Goal: Task Accomplishment & Management: Use online tool/utility

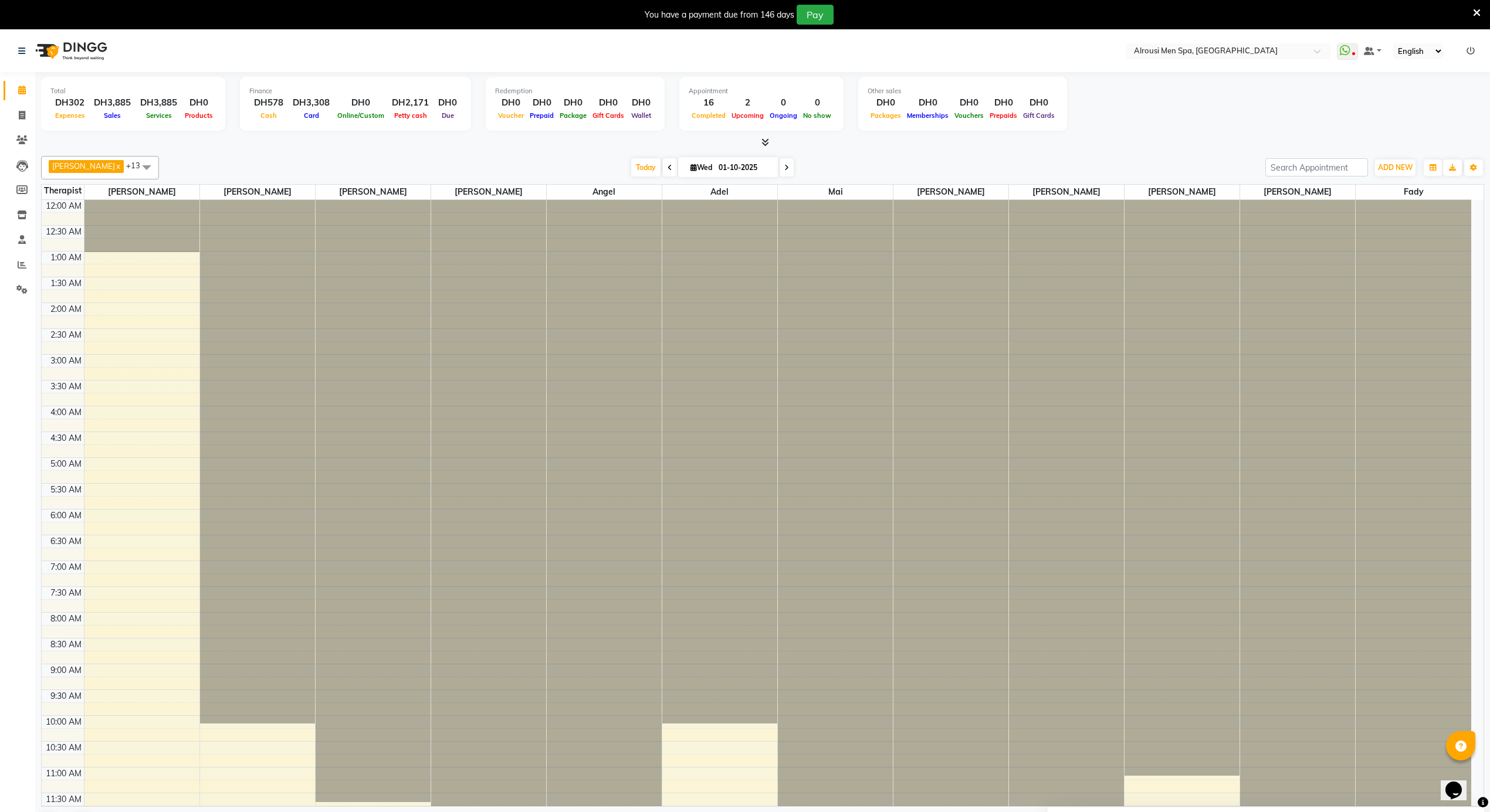
scroll to position [650, 0]
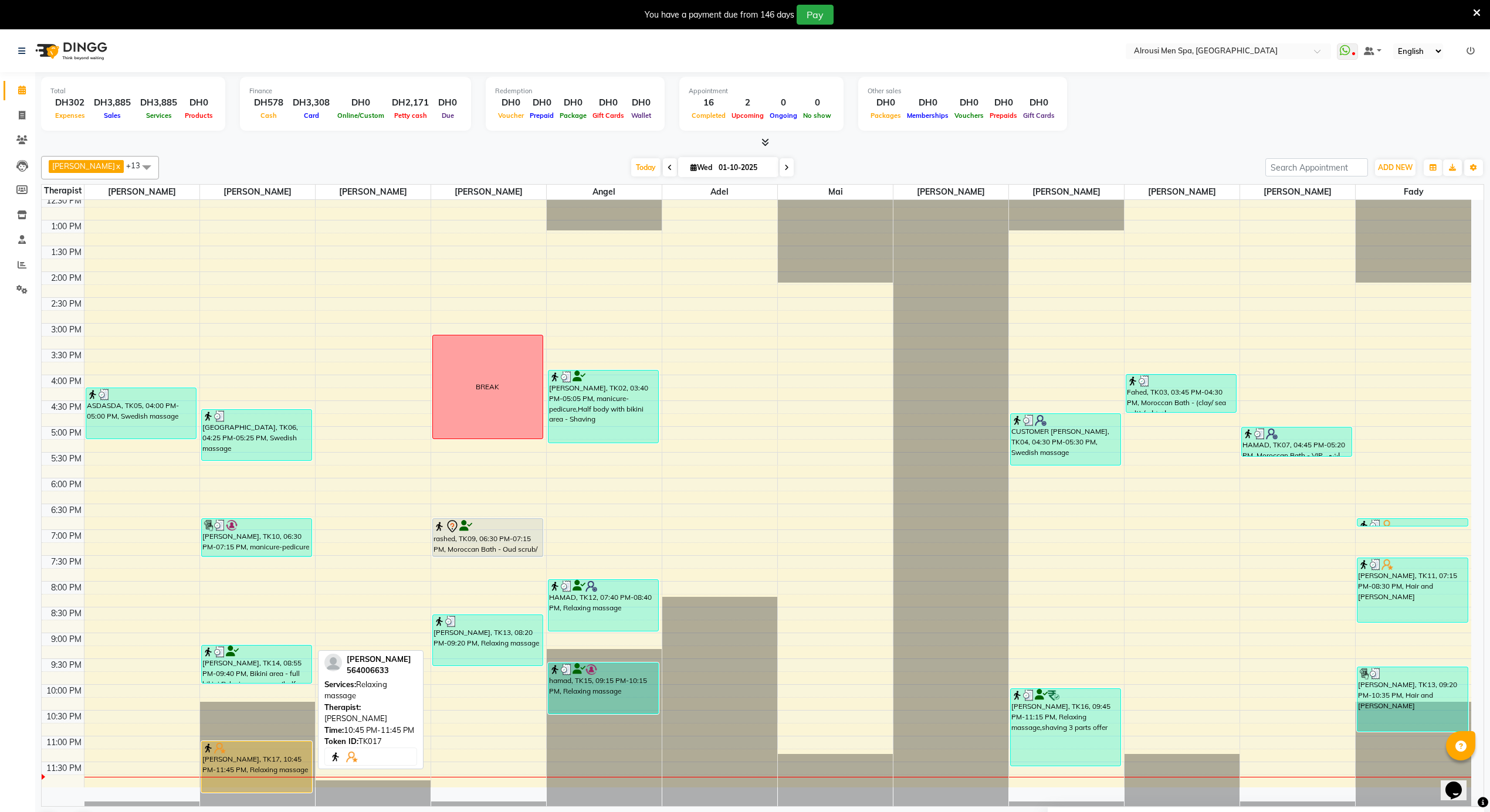
click at [253, 759] on div "[PERSON_NAME], TK17, 10:45 PM-11:45 PM, Relaxing massage" at bounding box center [257, 767] width 110 height 51
click at [264, 753] on div at bounding box center [257, 748] width 108 height 12
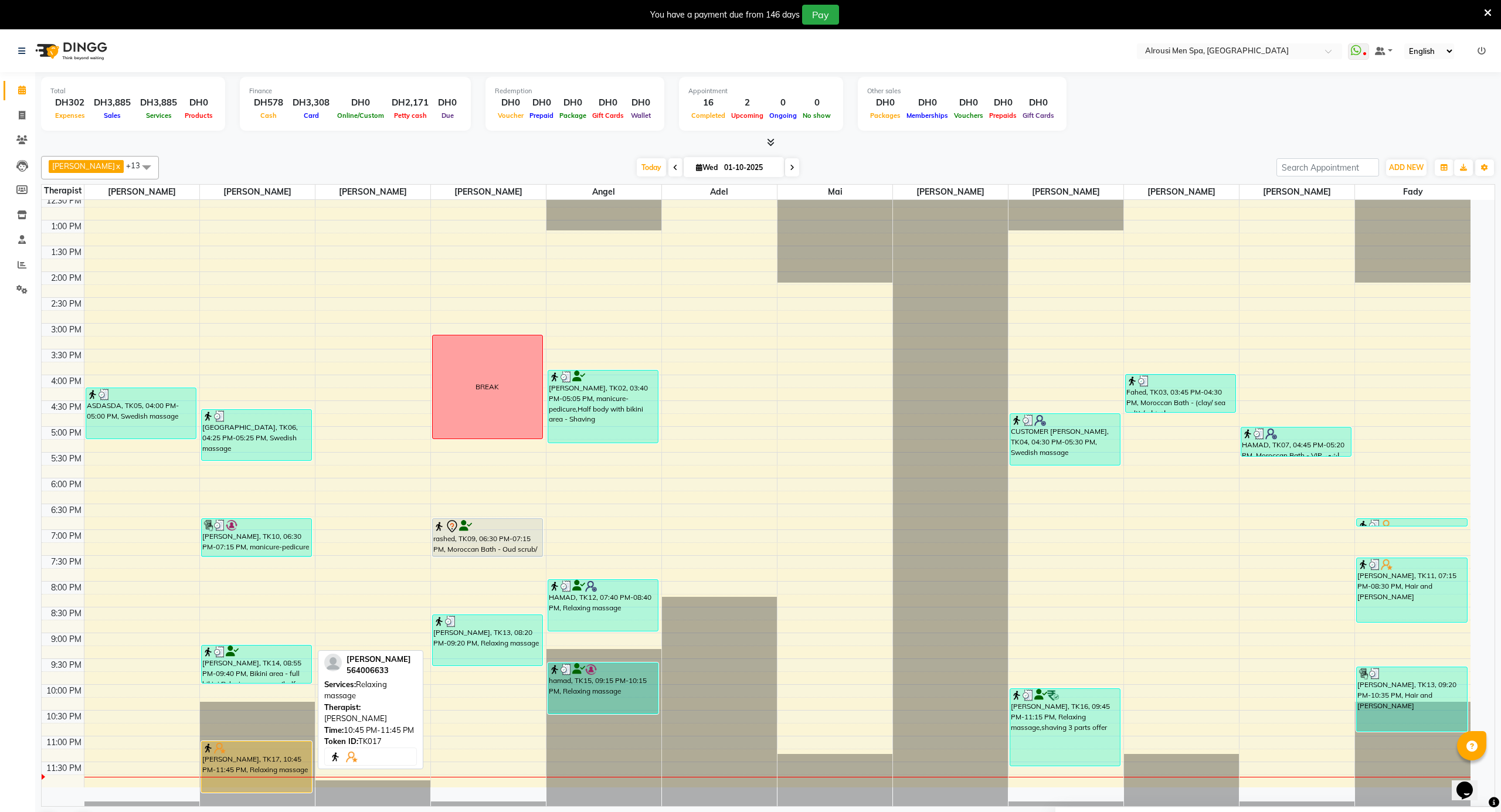
select select "1"
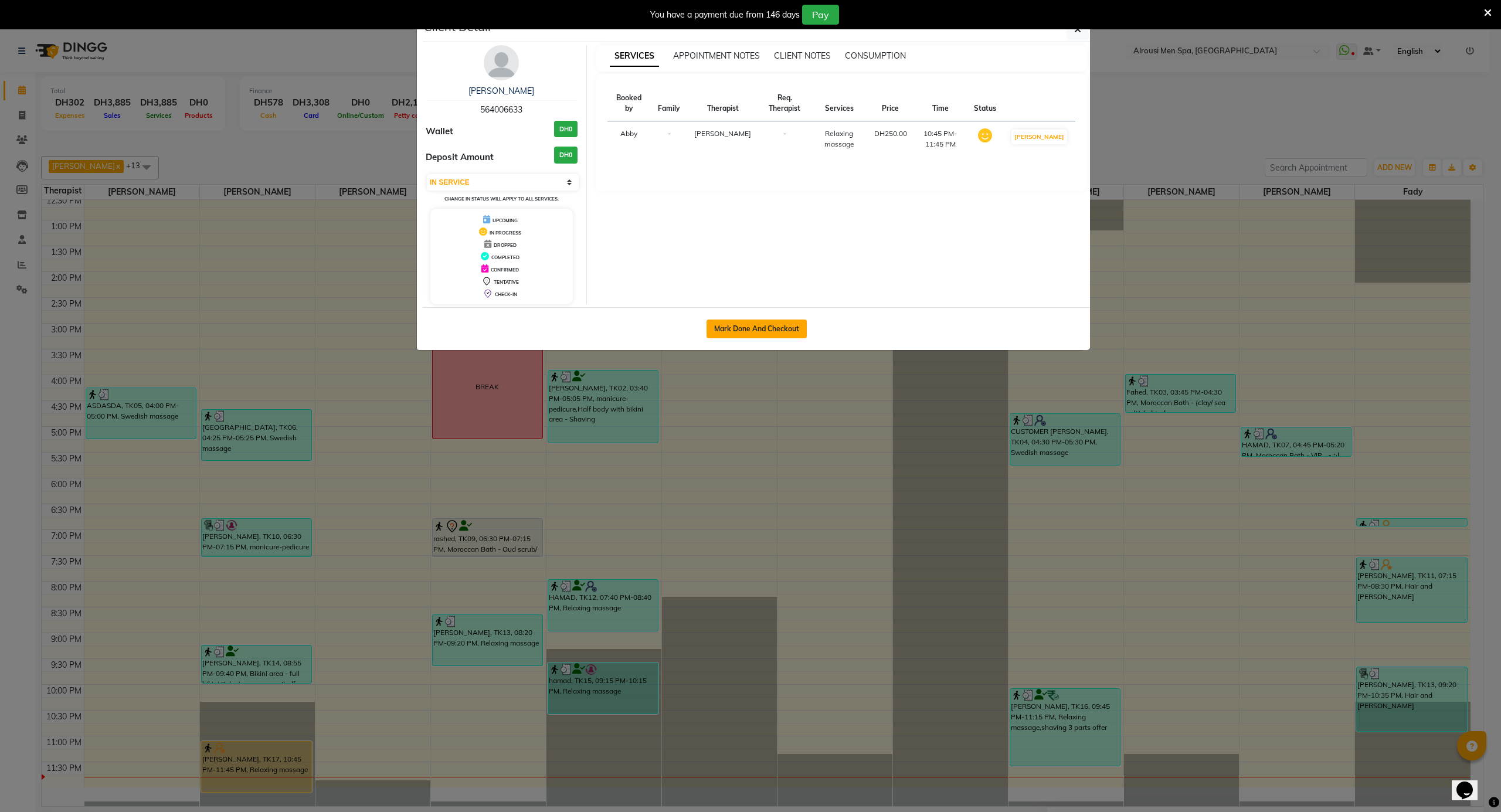
click at [752, 323] on button "Mark Done And Checkout" at bounding box center [756, 329] width 101 height 19
select select "service"
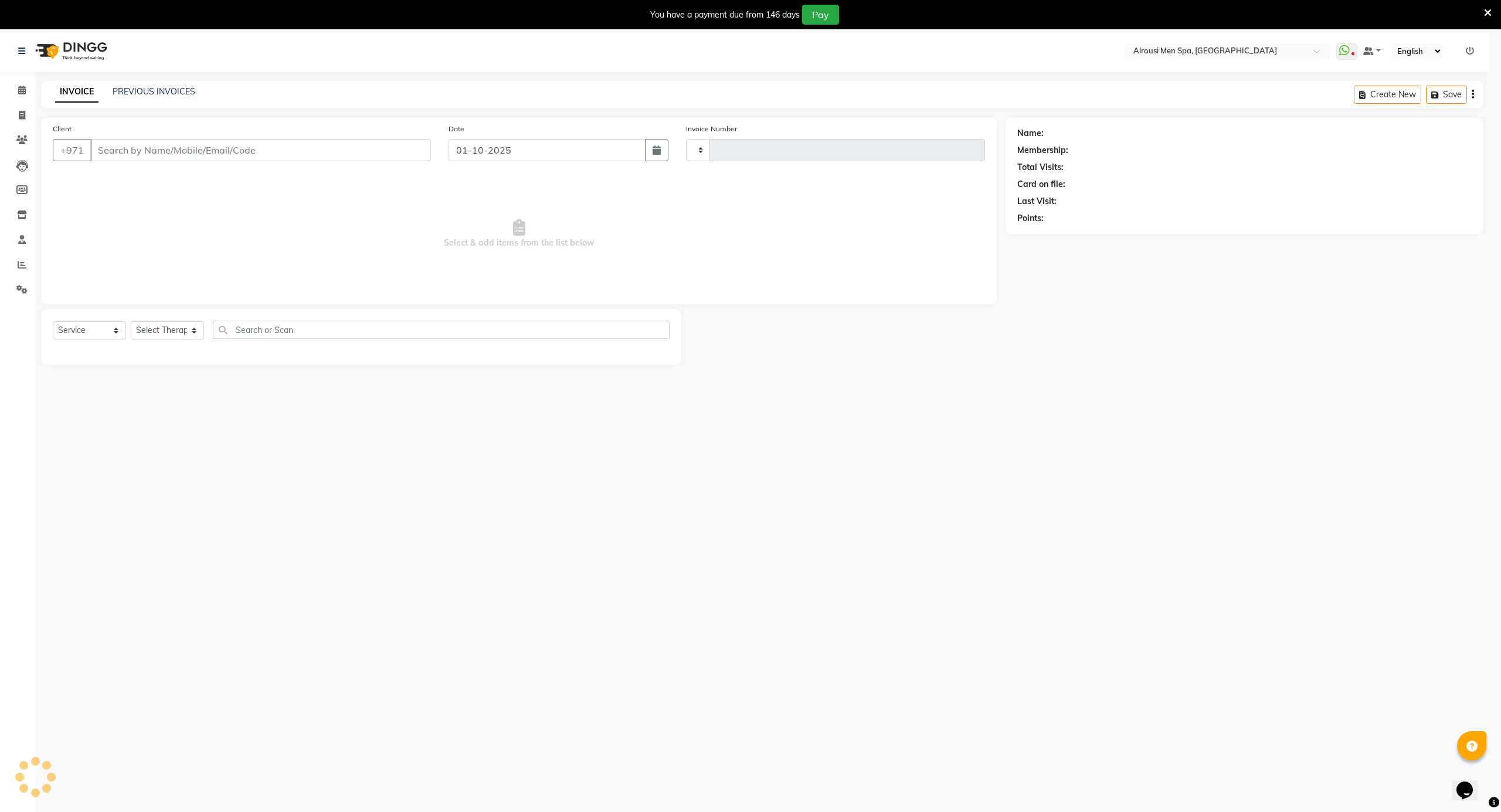
type input "4187"
select select "5688"
type input "564006633"
select select "38890"
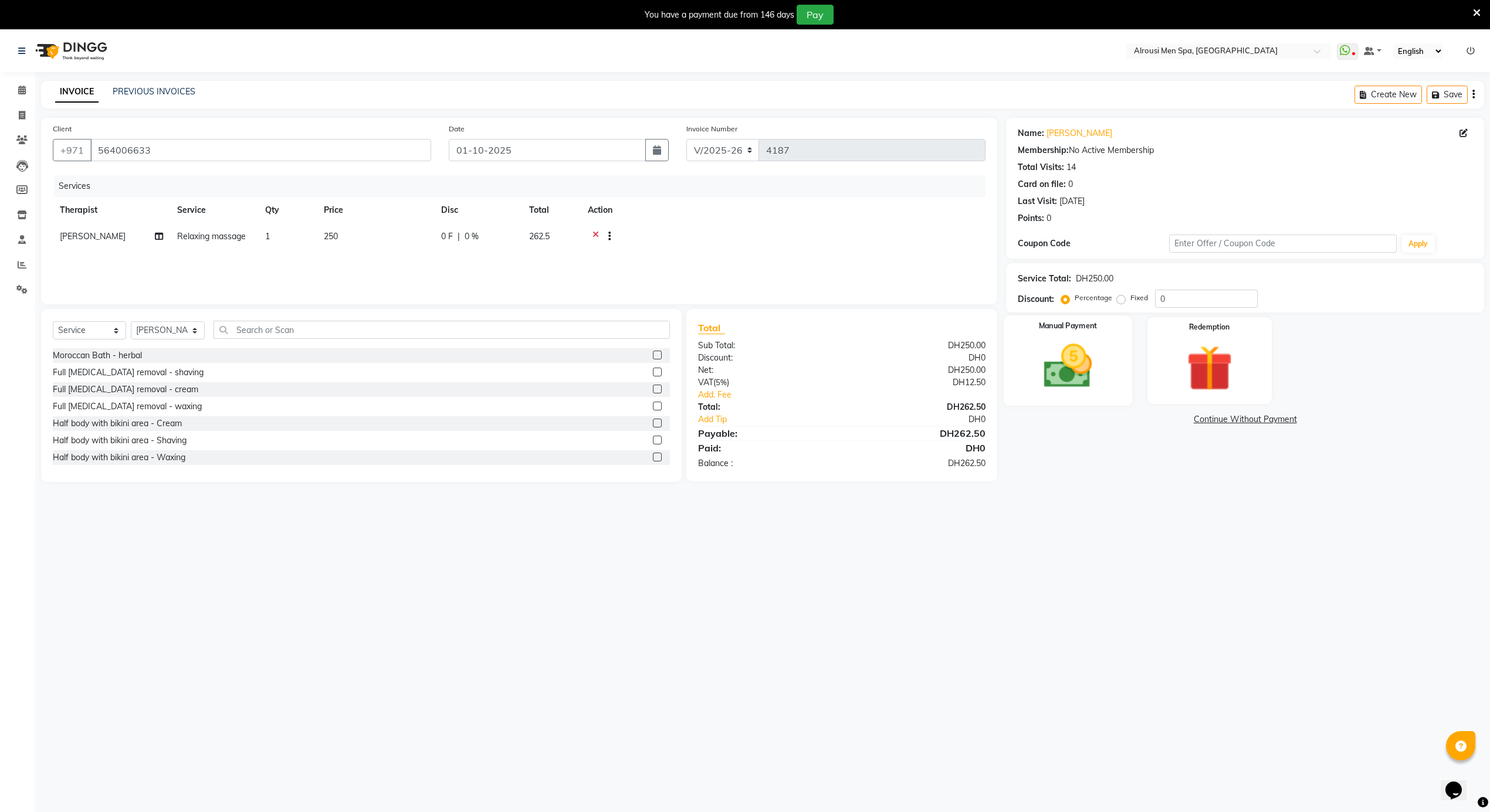
click at [1077, 374] on img at bounding box center [1068, 366] width 79 height 56
click at [1136, 423] on span "CARD" at bounding box center [1133, 420] width 25 height 13
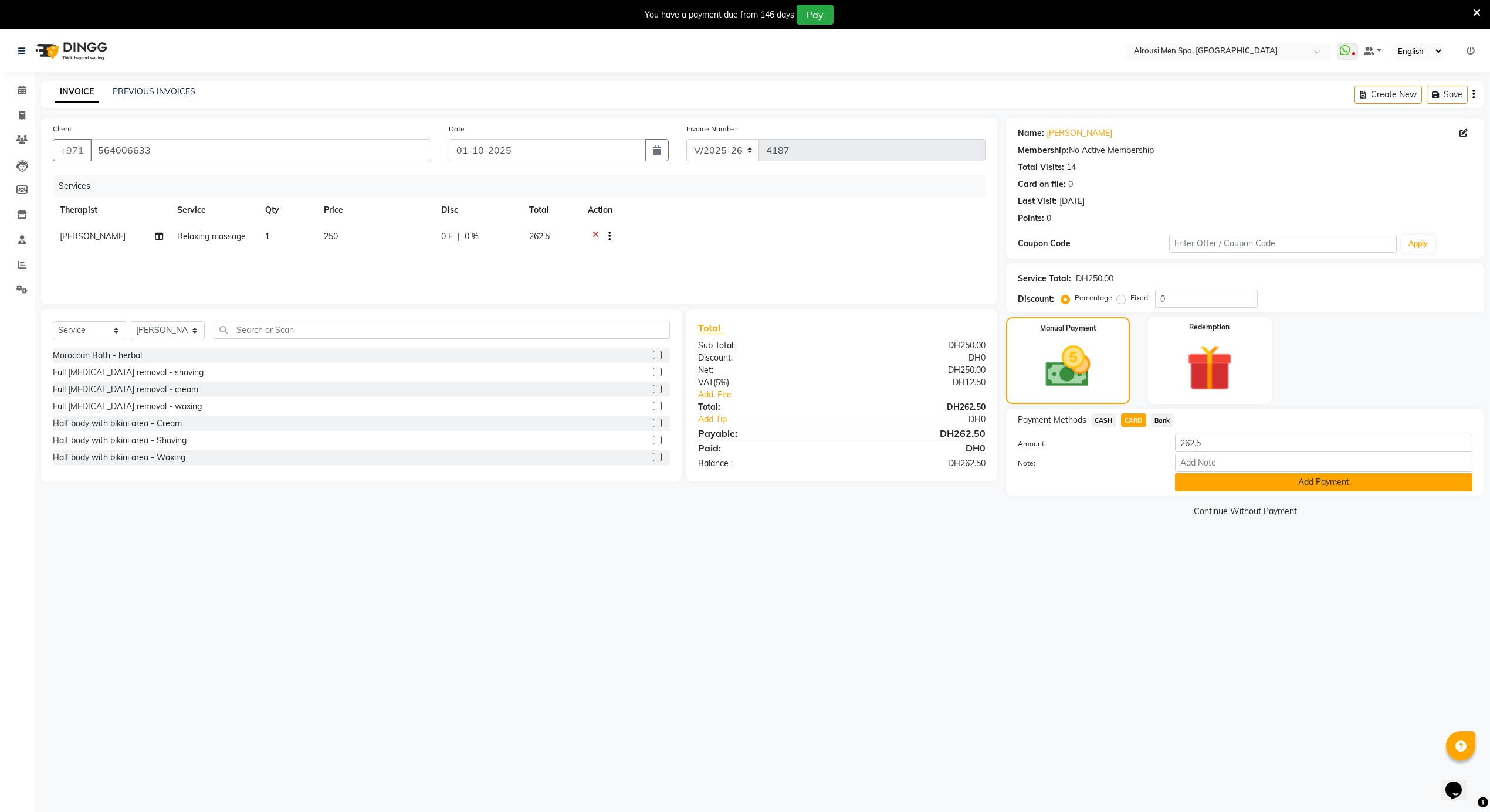
click at [1209, 482] on button "Add Payment" at bounding box center [1323, 482] width 297 height 18
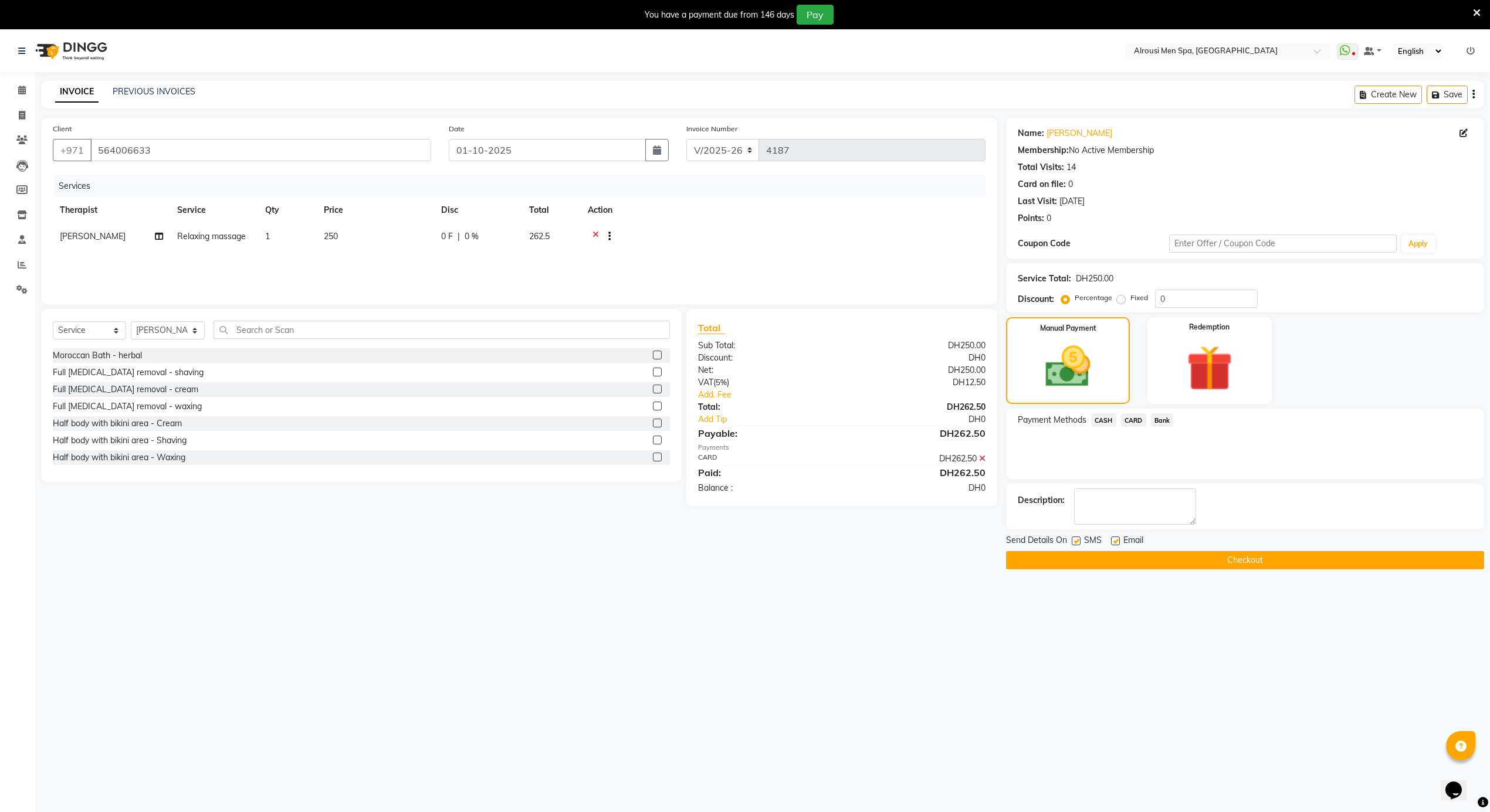
drag, startPoint x: 1076, startPoint y: 542, endPoint x: 1080, endPoint y: 553, distance: 11.7
click at [1077, 543] on label at bounding box center [1076, 541] width 9 height 9
click at [1077, 543] on input "checkbox" at bounding box center [1075, 541] width 8 height 8
checkbox input "false"
click at [1083, 565] on button "Checkout" at bounding box center [1245, 560] width 478 height 18
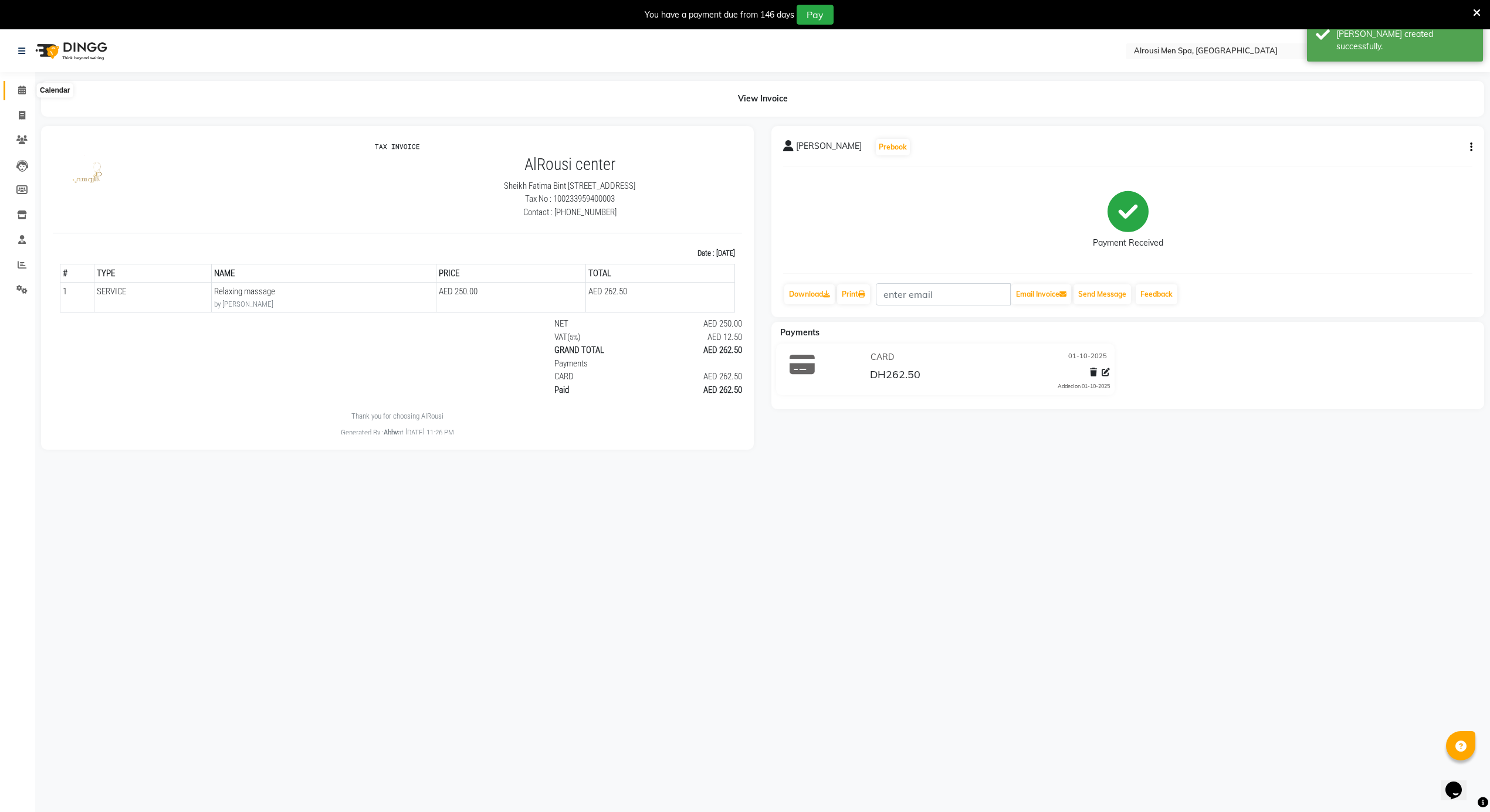
click at [13, 87] on span at bounding box center [22, 90] width 20 height 13
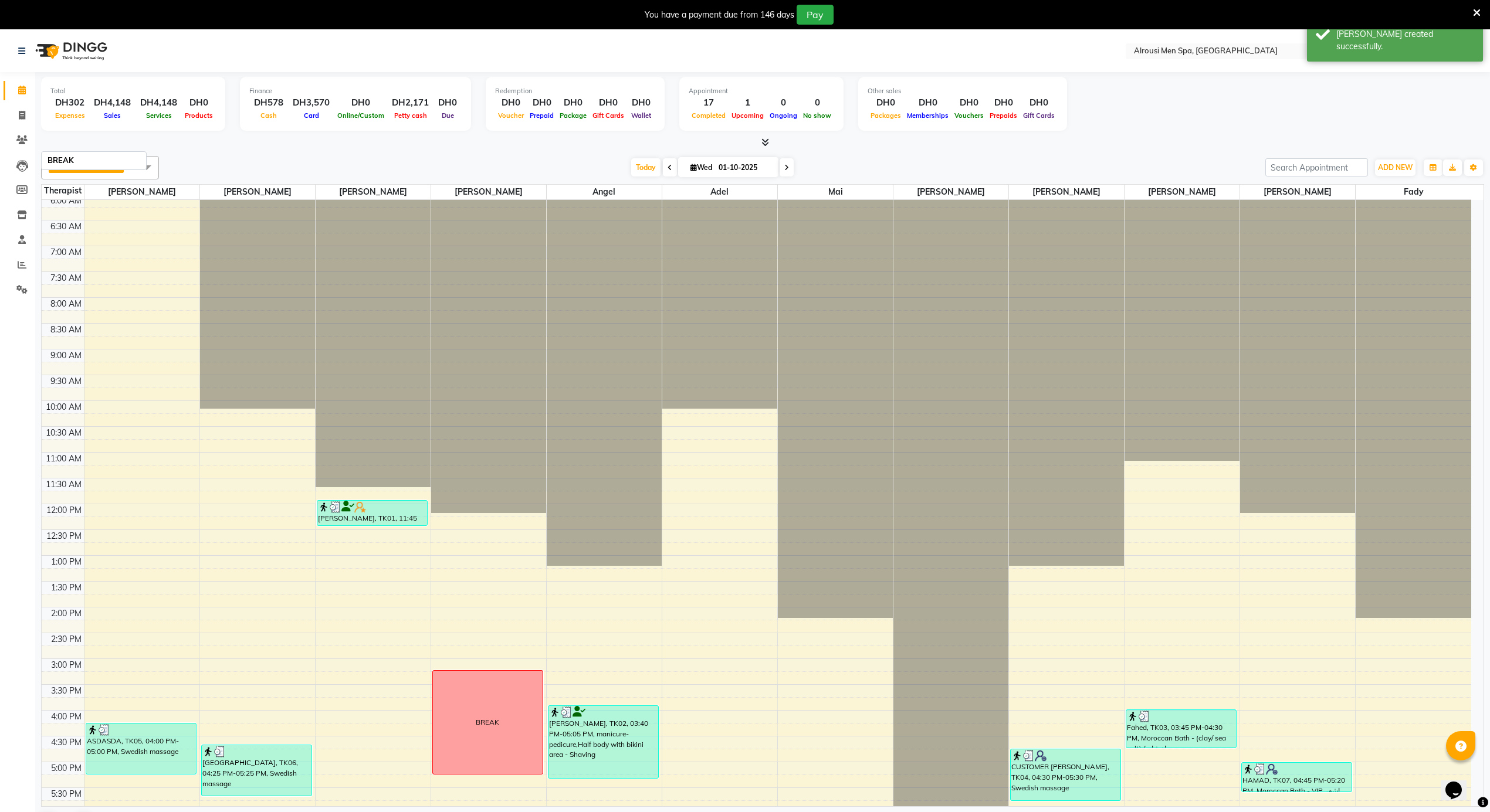
scroll to position [655, 0]
